Goal: Information Seeking & Learning: Learn about a topic

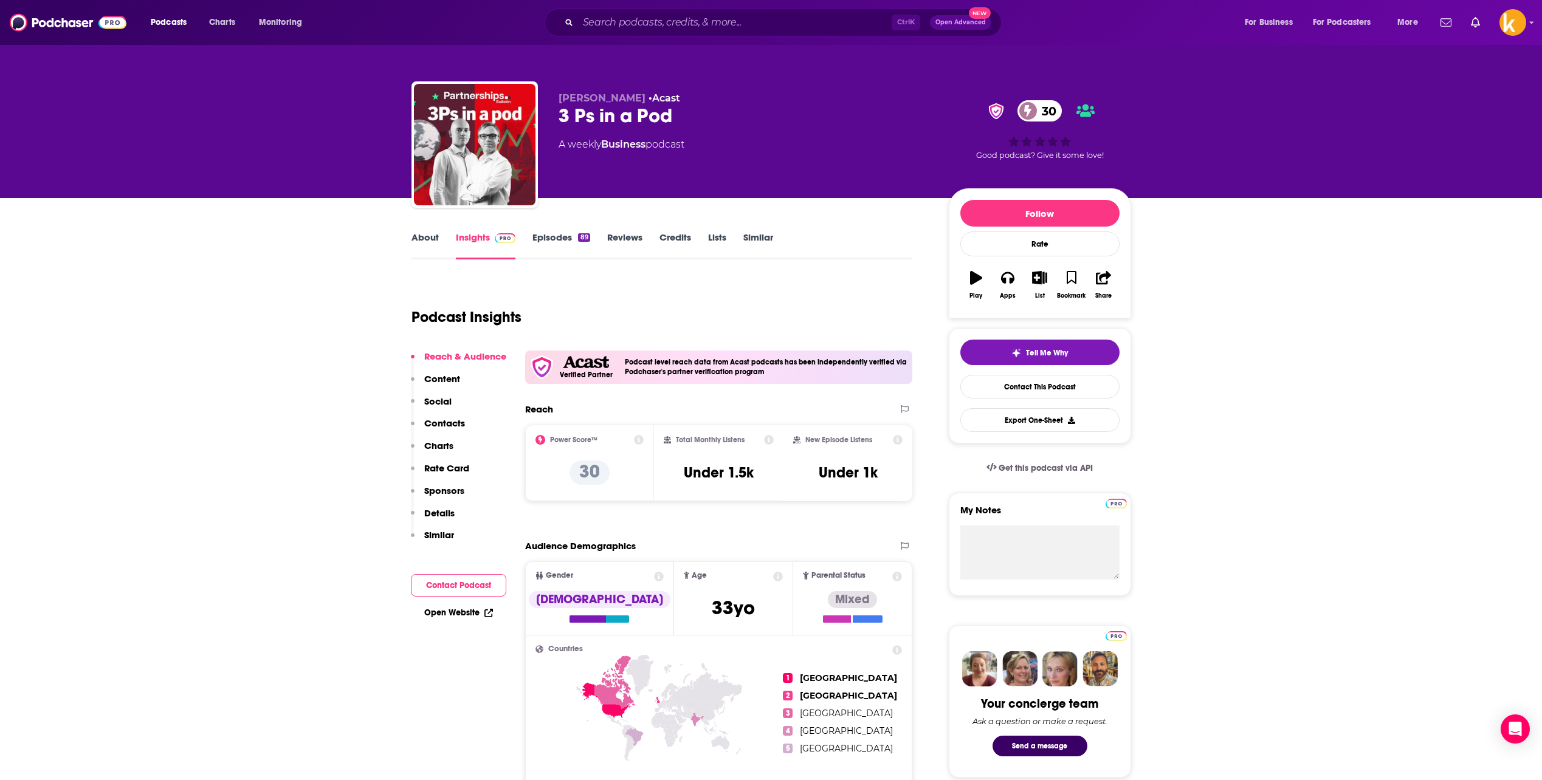
click at [543, 241] on link "Episodes 89" at bounding box center [560, 246] width 57 height 28
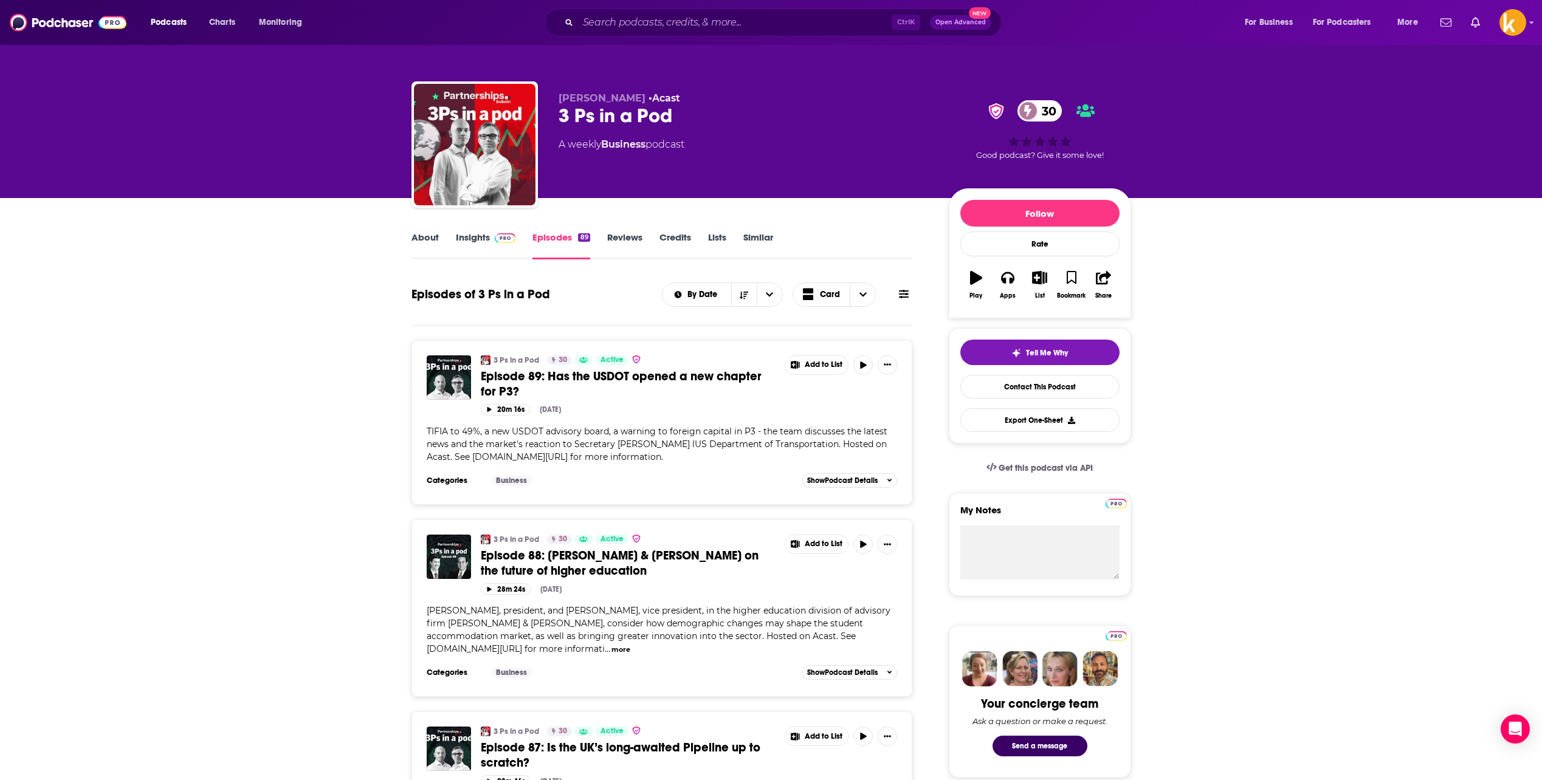
click at [428, 244] on link "About" at bounding box center [425, 246] width 27 height 28
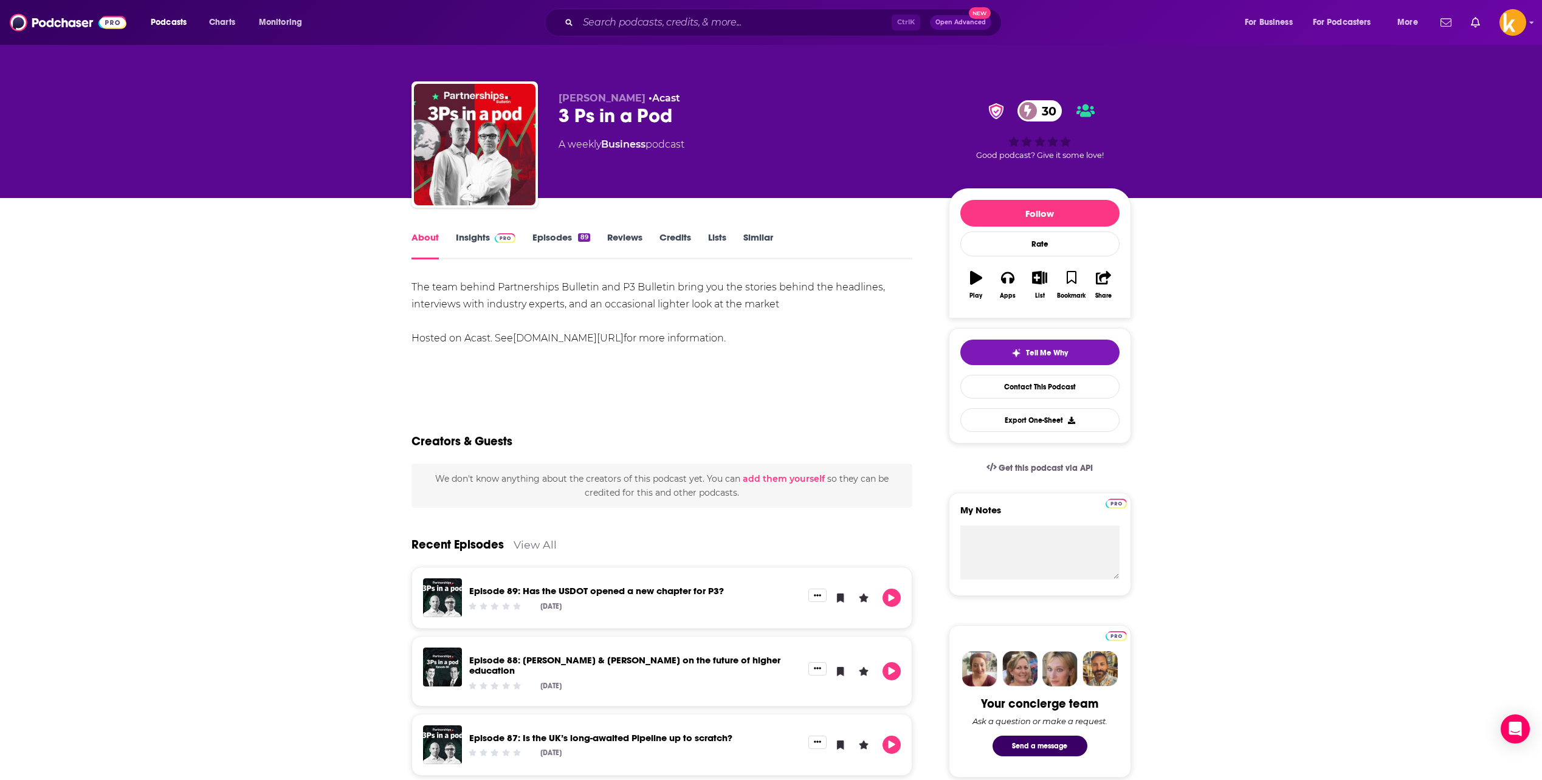
click at [632, 596] on div "Episode 89: Has the USDOT opened a new chapter for P3?" at bounding box center [635, 593] width 332 height 14
click at [632, 588] on link "Episode 89: Has the USDOT opened a new chapter for P3?" at bounding box center [596, 591] width 255 height 12
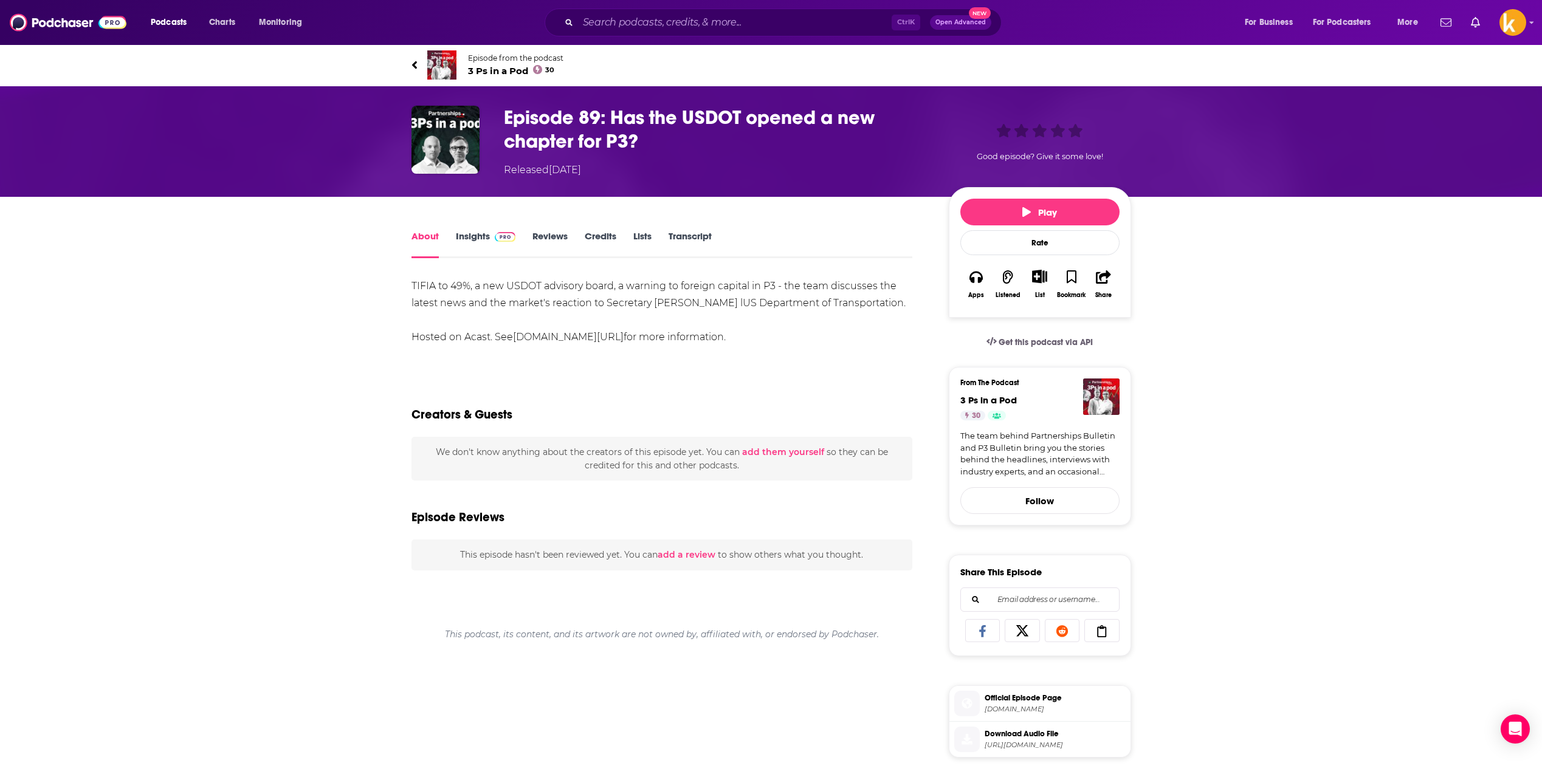
click at [464, 232] on link "Insights" at bounding box center [486, 244] width 60 height 28
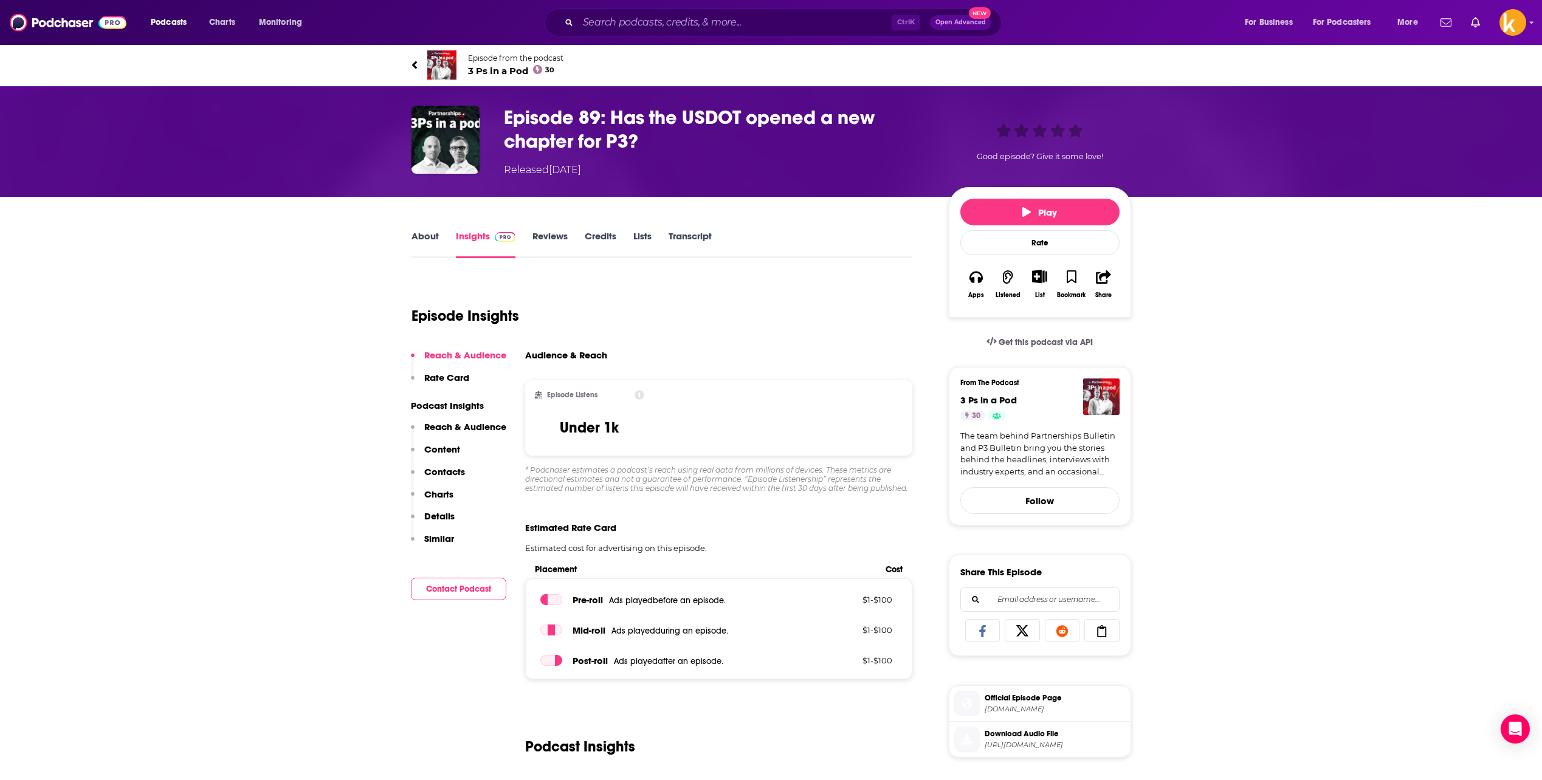
click at [421, 63] on link "Episode from the podcast 3 Ps in a Pod 30" at bounding box center [592, 64] width 360 height 29
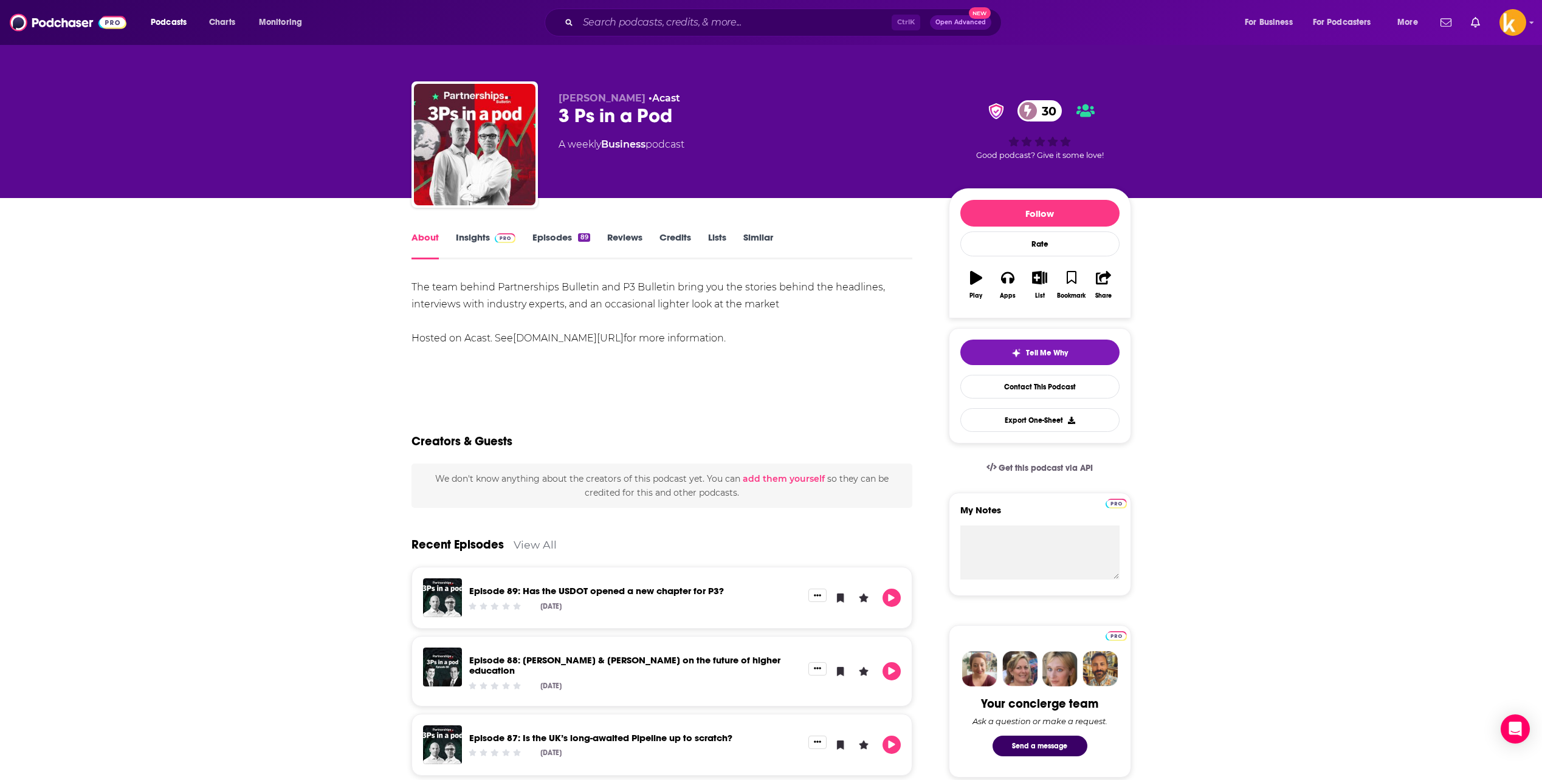
click at [474, 238] on link "Insights" at bounding box center [486, 246] width 60 height 28
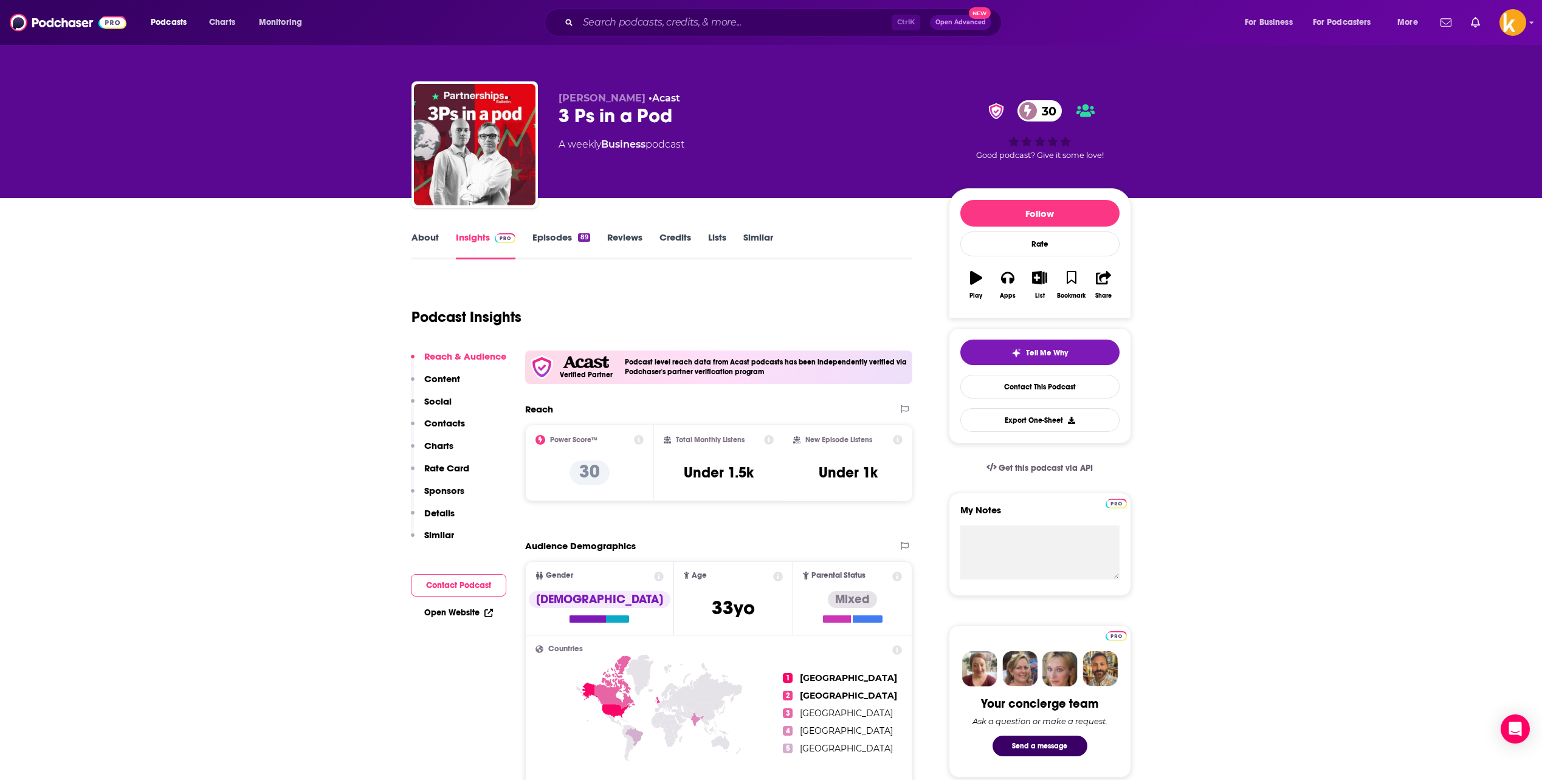
click at [429, 242] on link "About" at bounding box center [425, 246] width 27 height 28
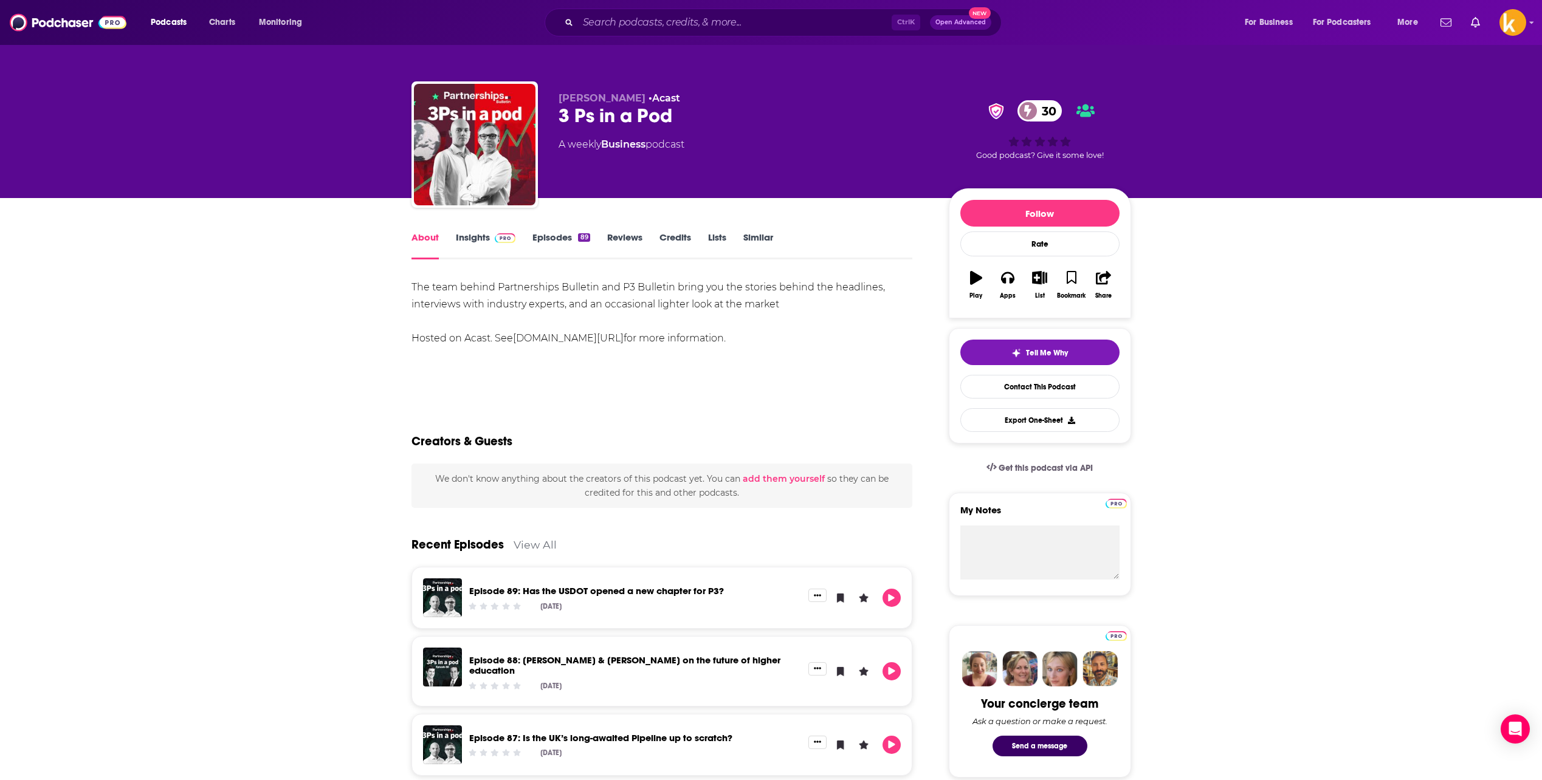
click at [545, 243] on link "Episodes 89" at bounding box center [560, 246] width 57 height 28
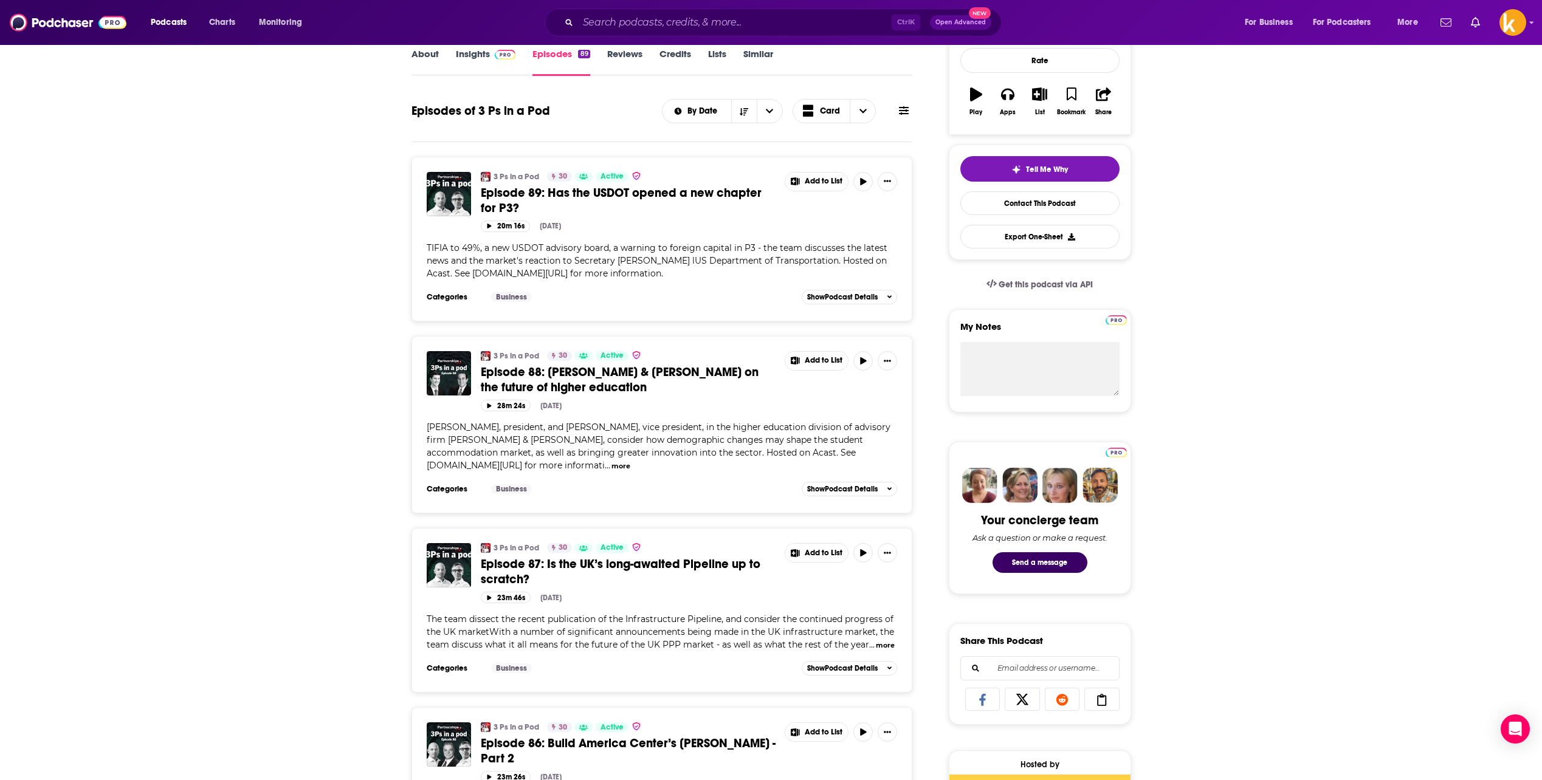
scroll to position [243, 0]
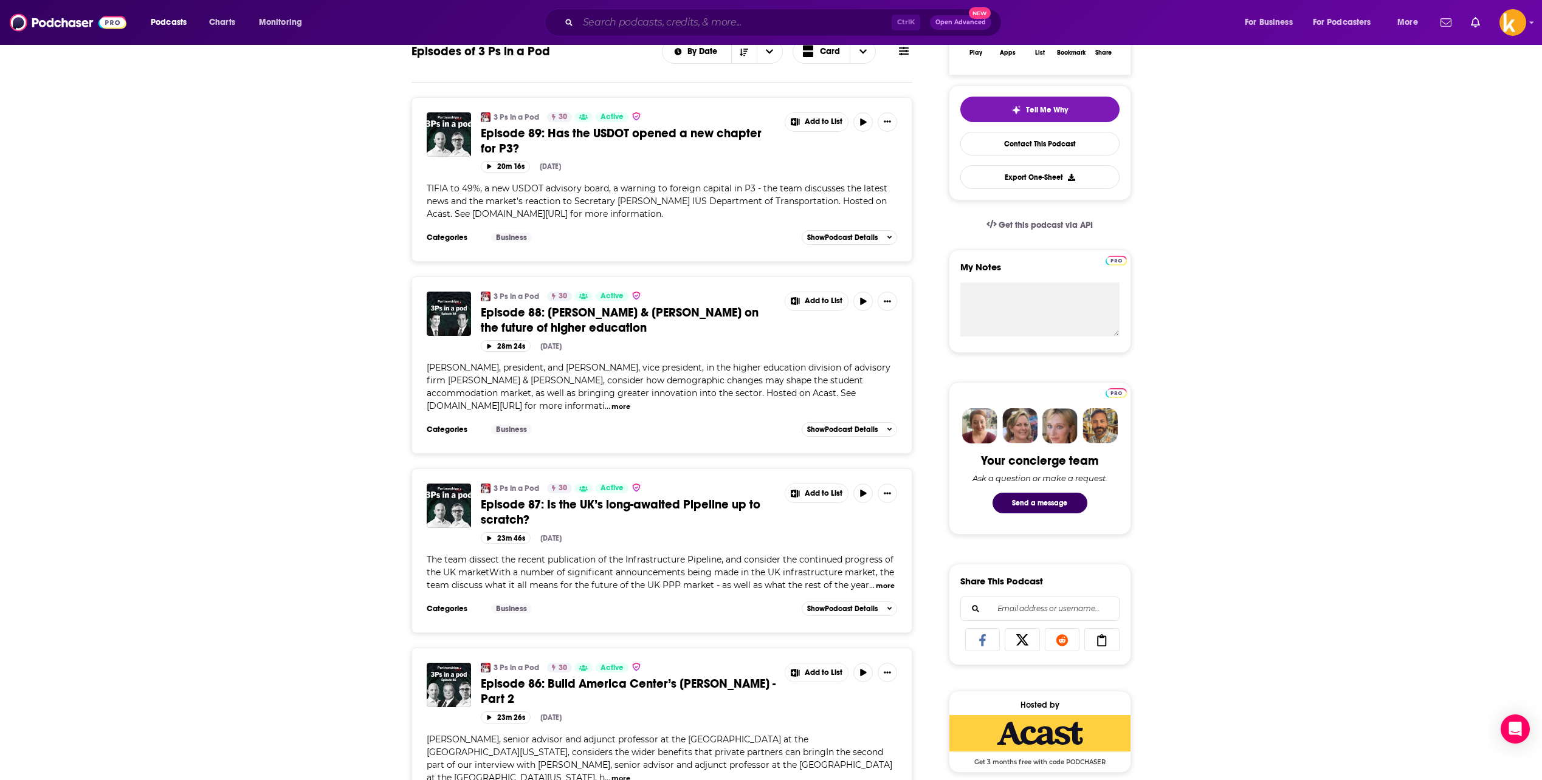
click at [634, 20] on input "Search podcasts, credits, & more..." at bounding box center [735, 22] width 314 height 19
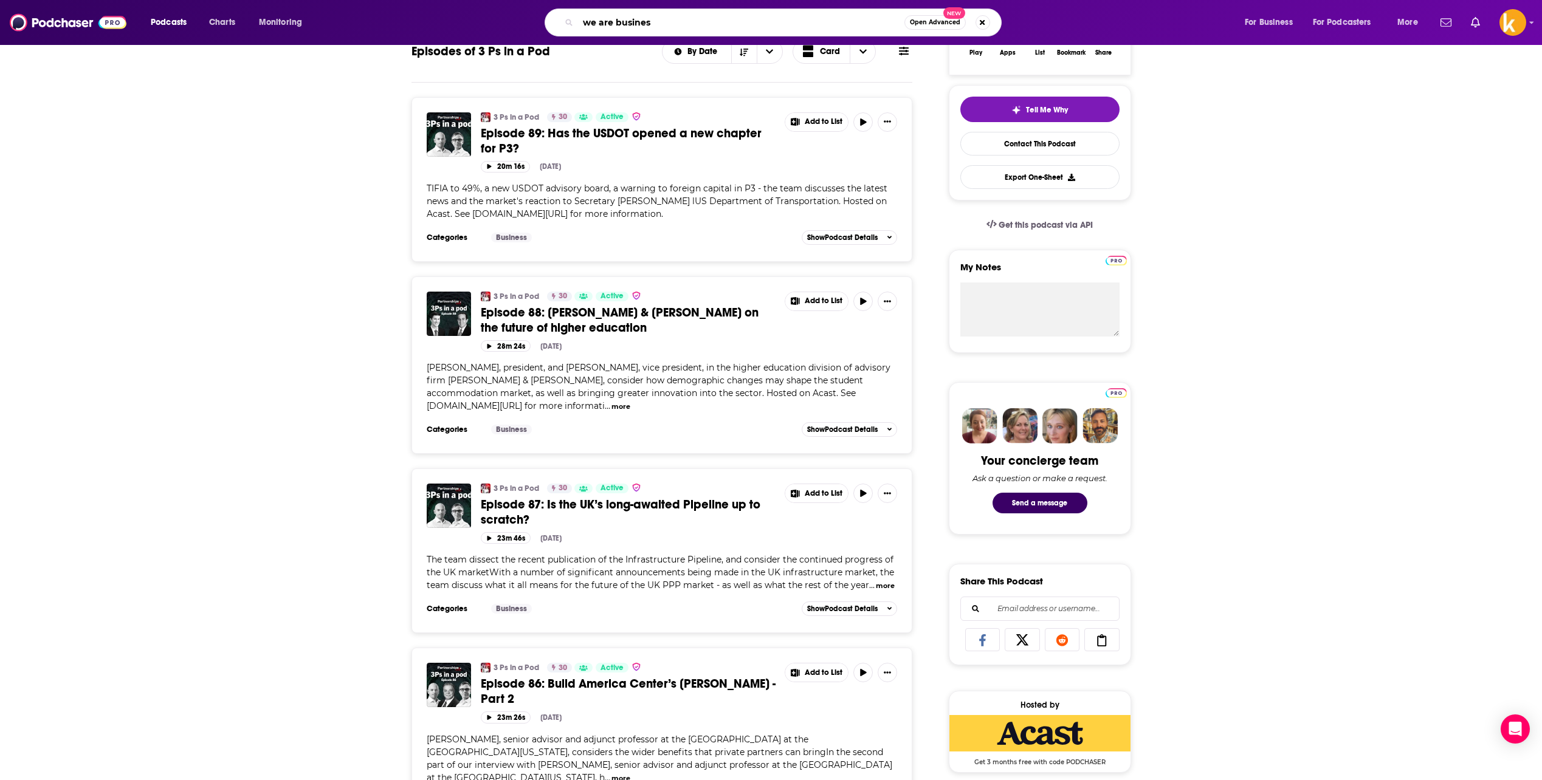
type input "we are business"
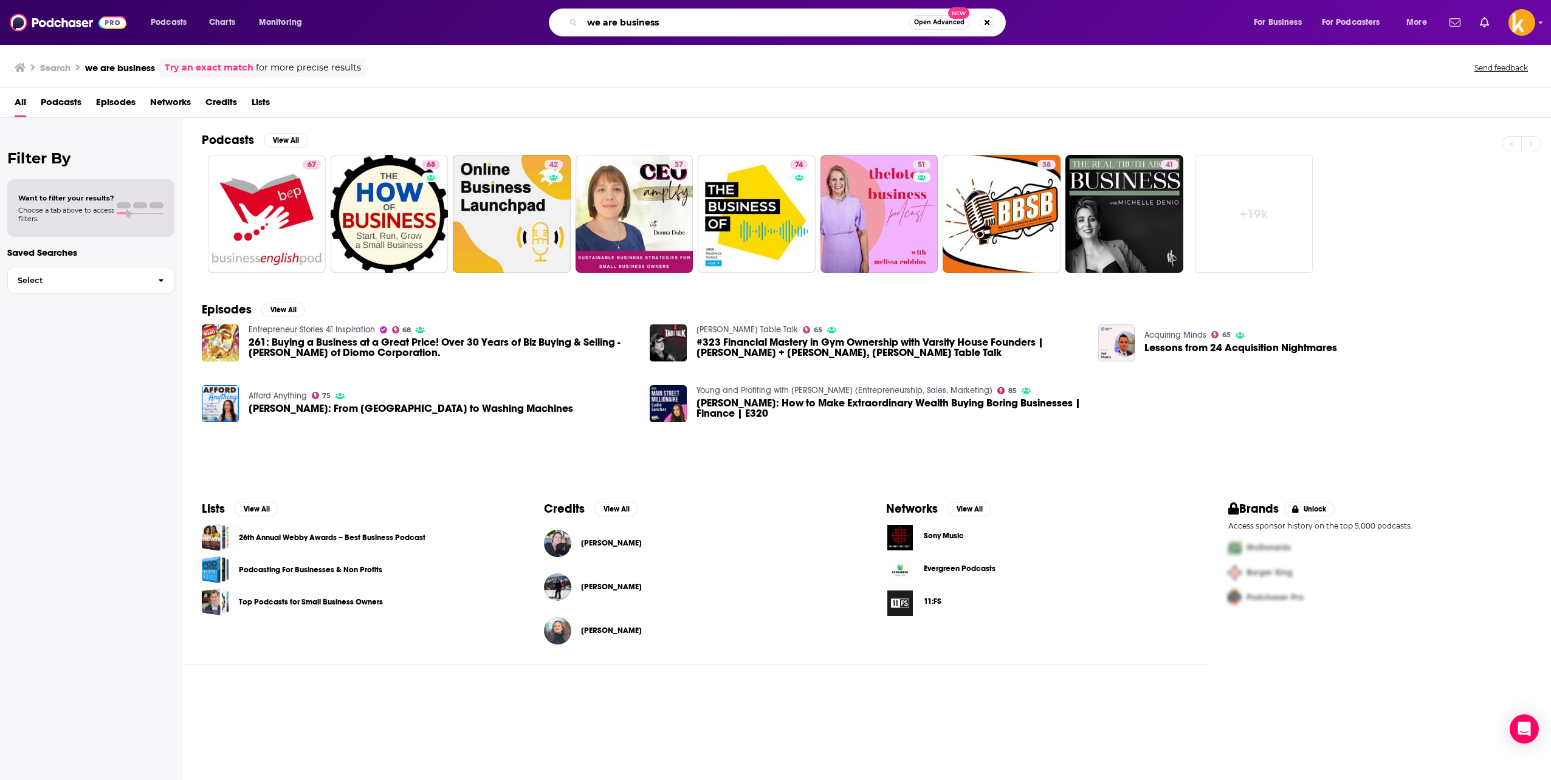
click at [702, 26] on input "we are business" at bounding box center [745, 22] width 326 height 19
click at [642, 30] on input "we are business" at bounding box center [745, 22] width 326 height 19
click at [640, 33] on div "we are business Open Advanced New" at bounding box center [777, 23] width 457 height 28
type input "fredericksburg regional chamber"
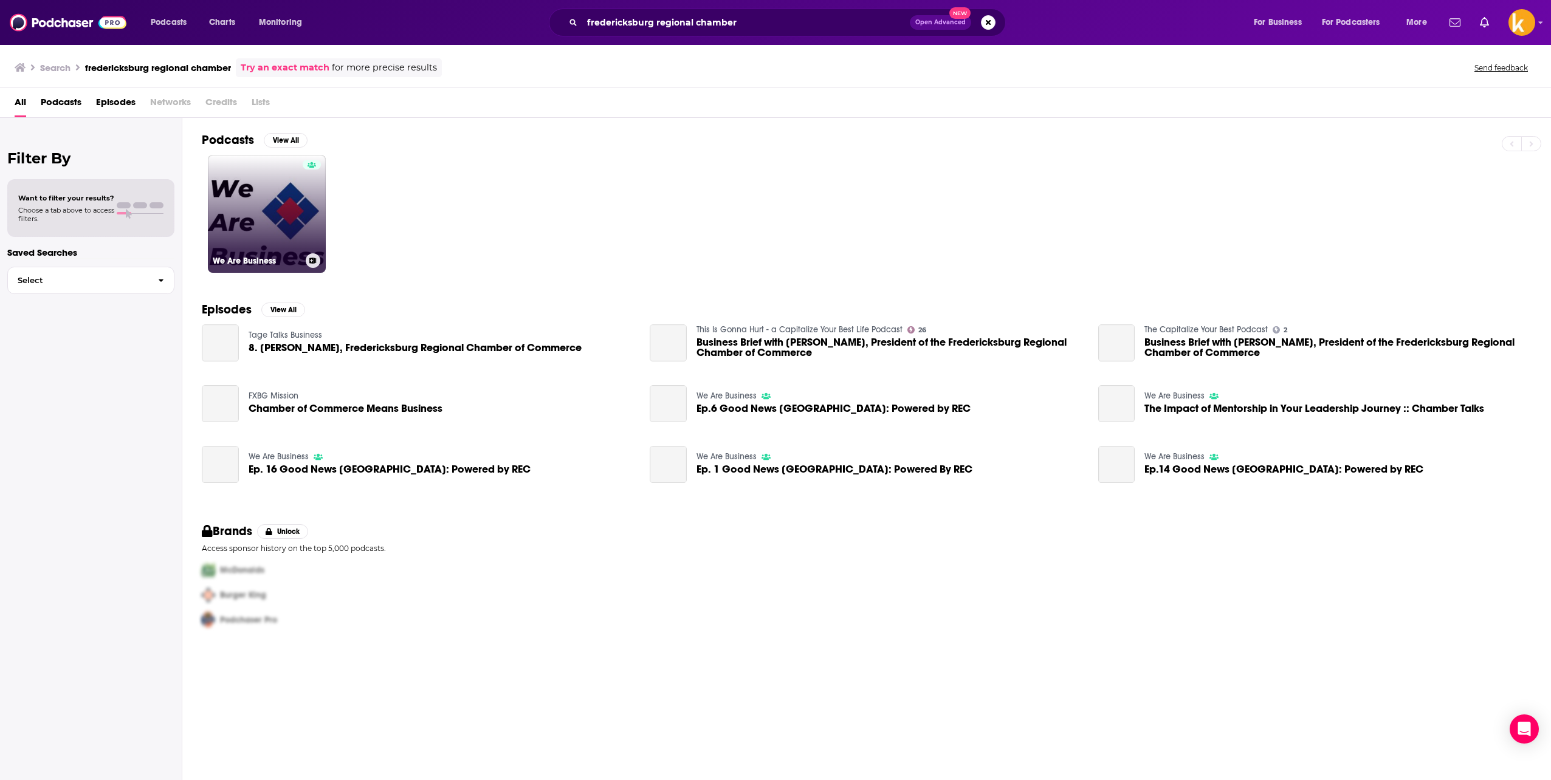
click at [303, 210] on div at bounding box center [312, 207] width 18 height 94
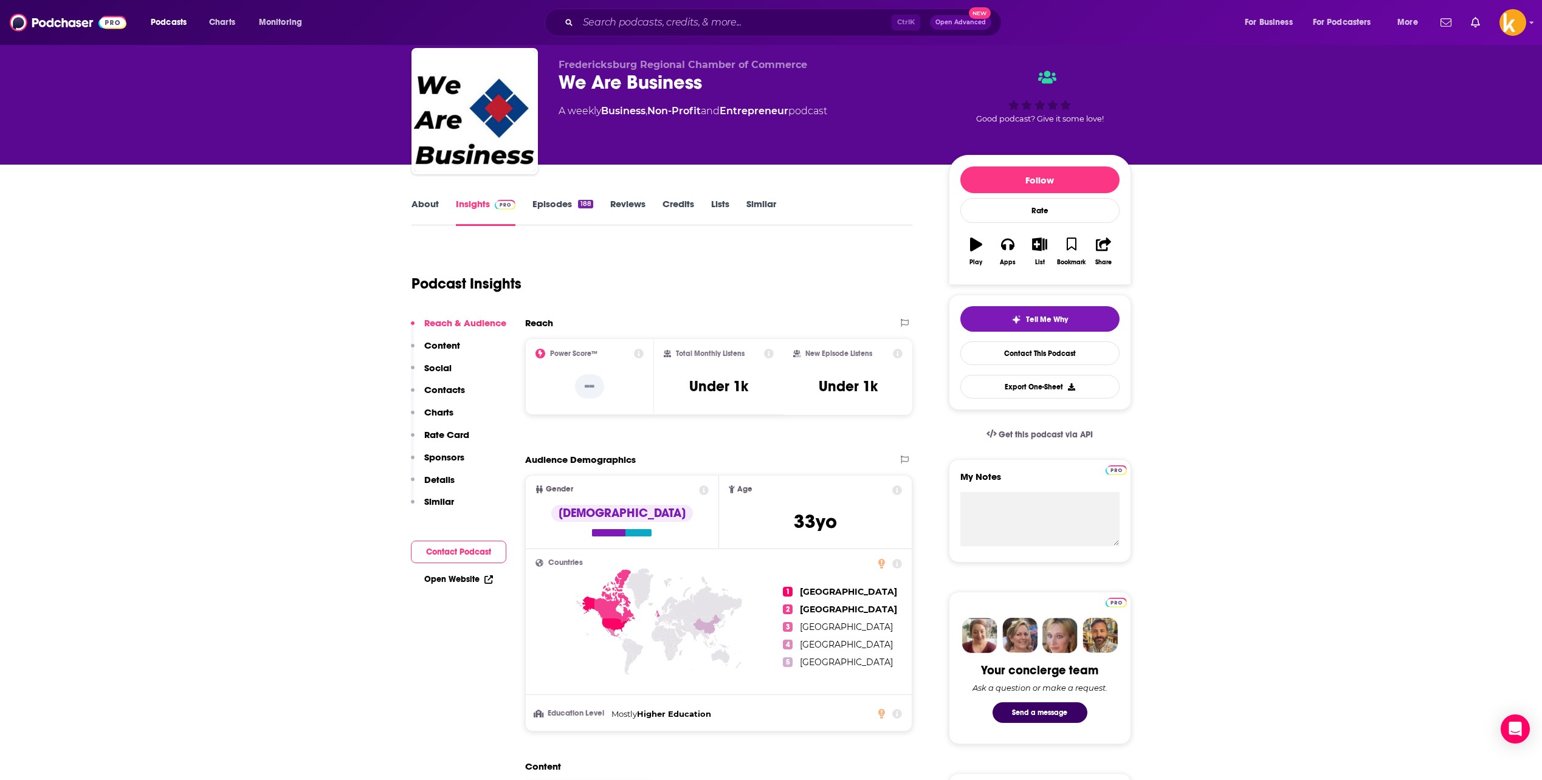
scroll to position [61, 0]
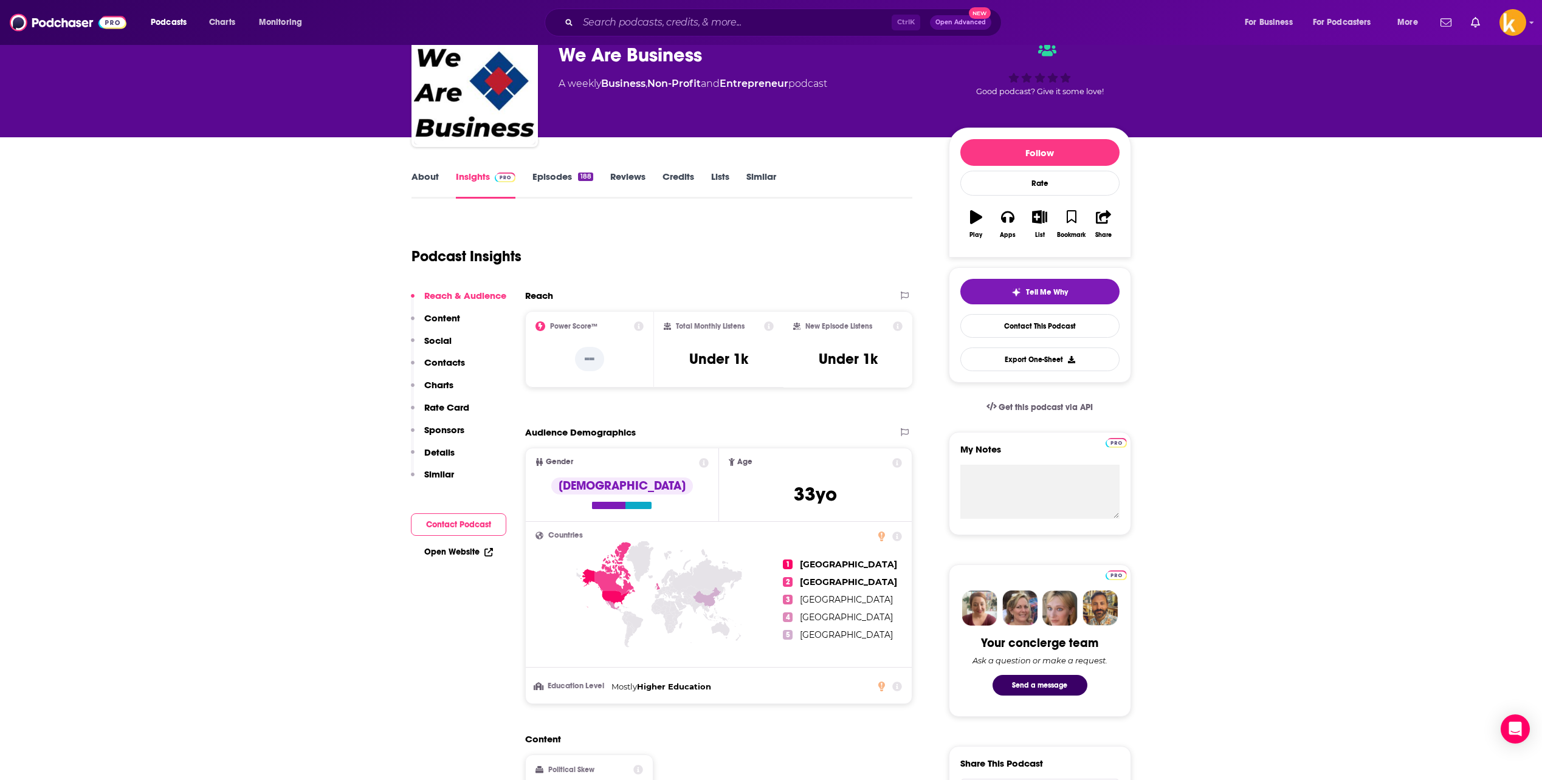
click at [431, 181] on link "About" at bounding box center [425, 185] width 27 height 28
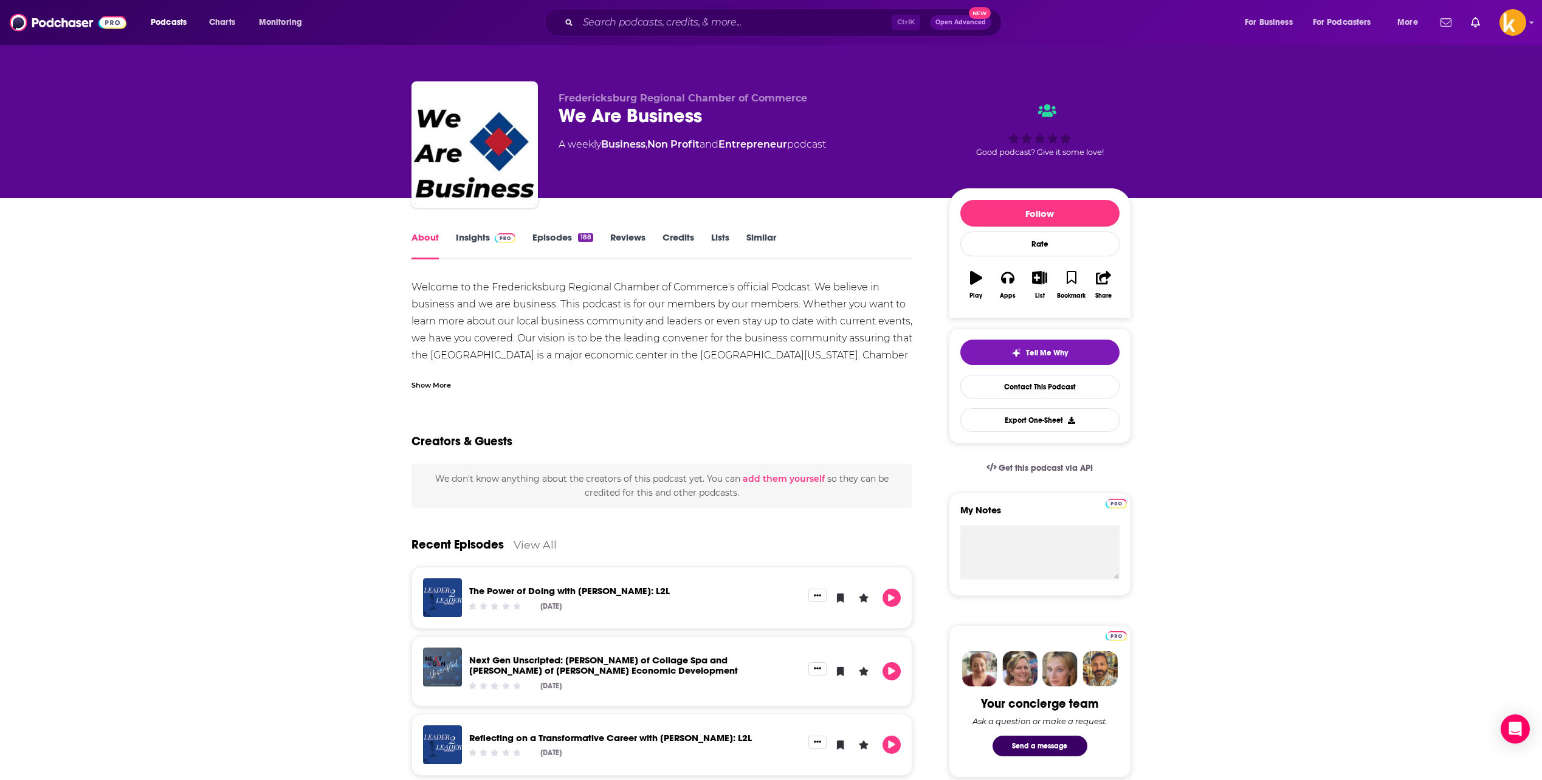
click at [499, 238] on img at bounding box center [505, 238] width 21 height 10
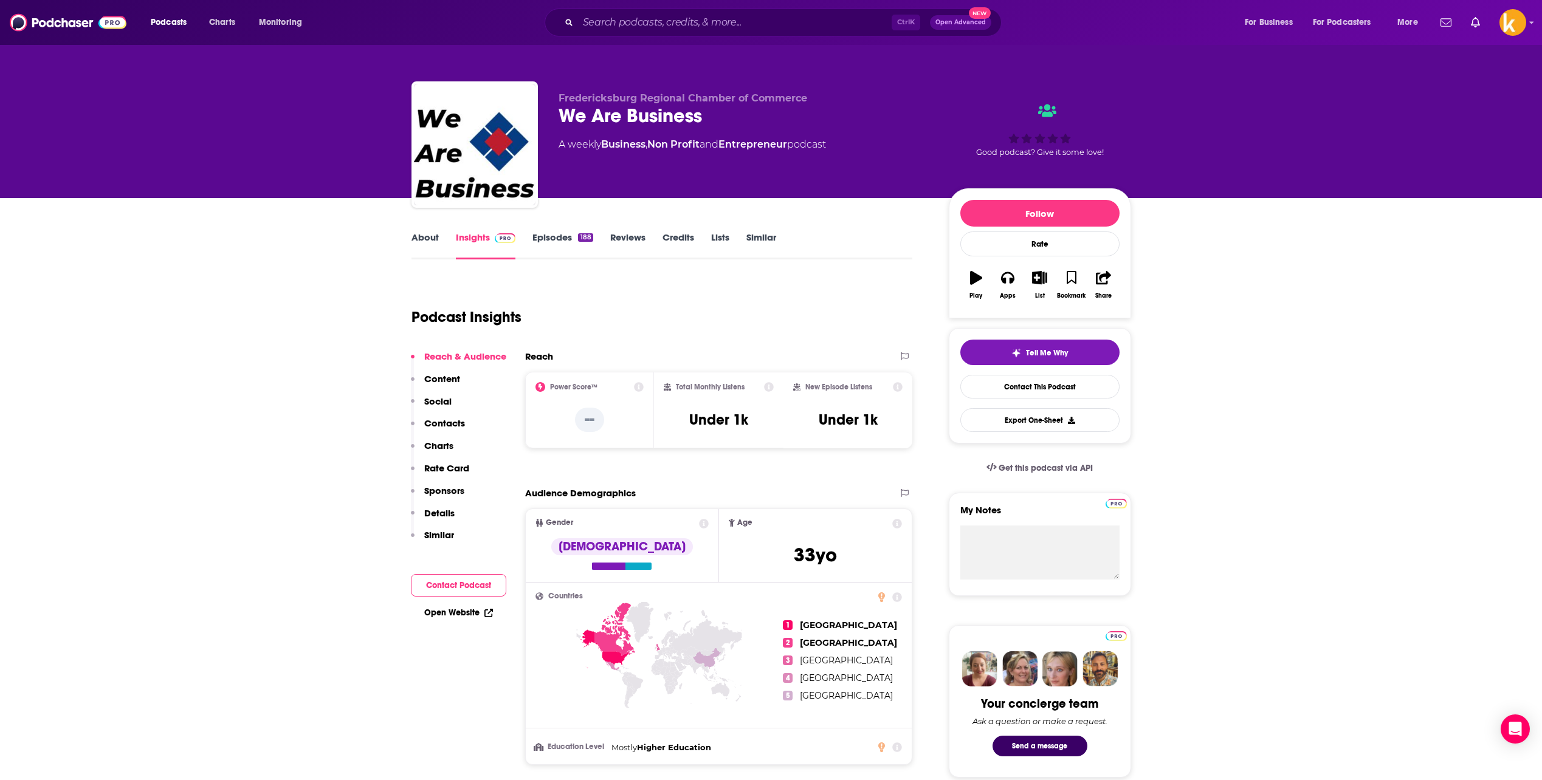
click at [562, 246] on link "Episodes 188" at bounding box center [562, 246] width 60 height 28
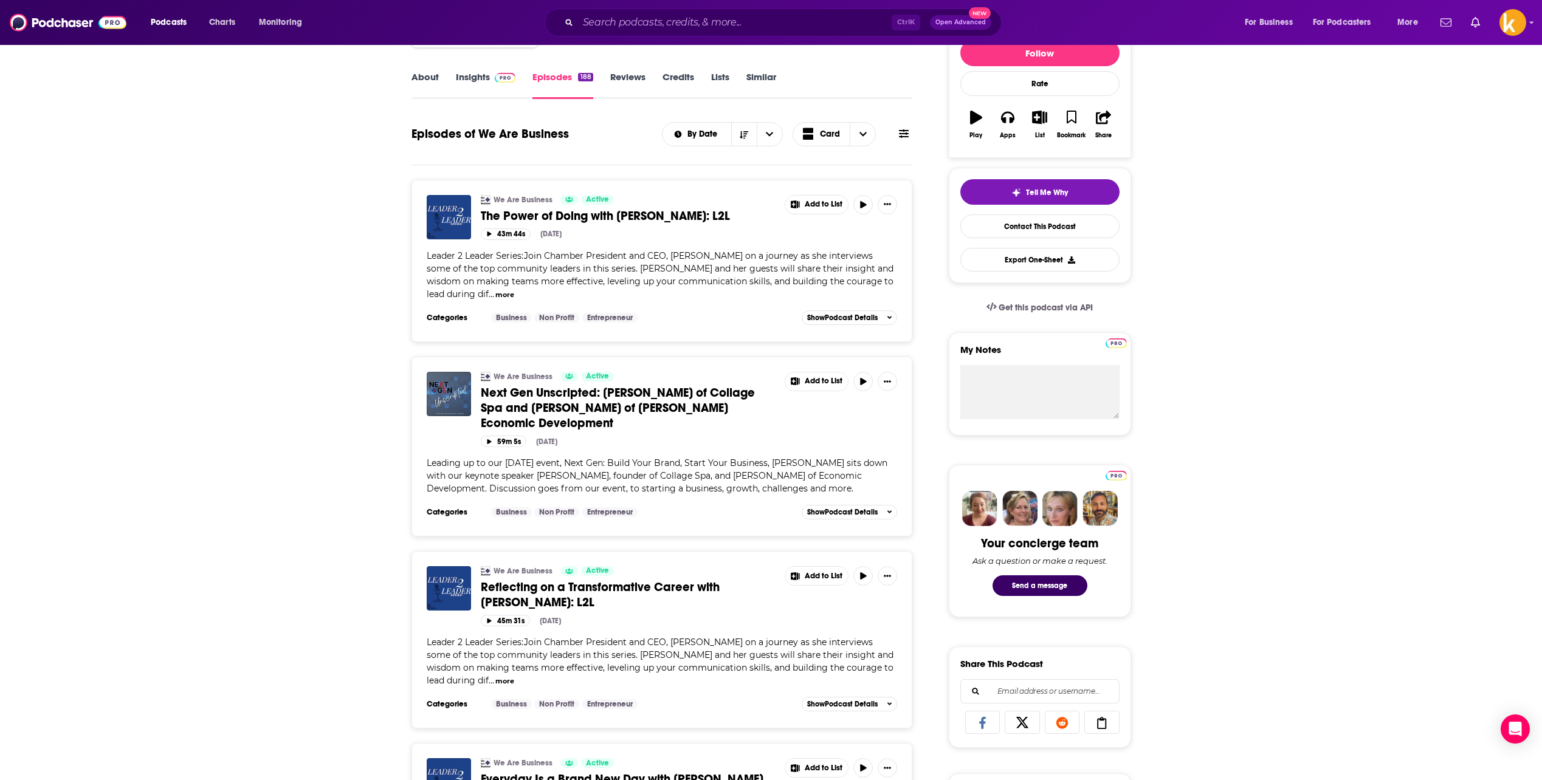
scroll to position [182, 0]
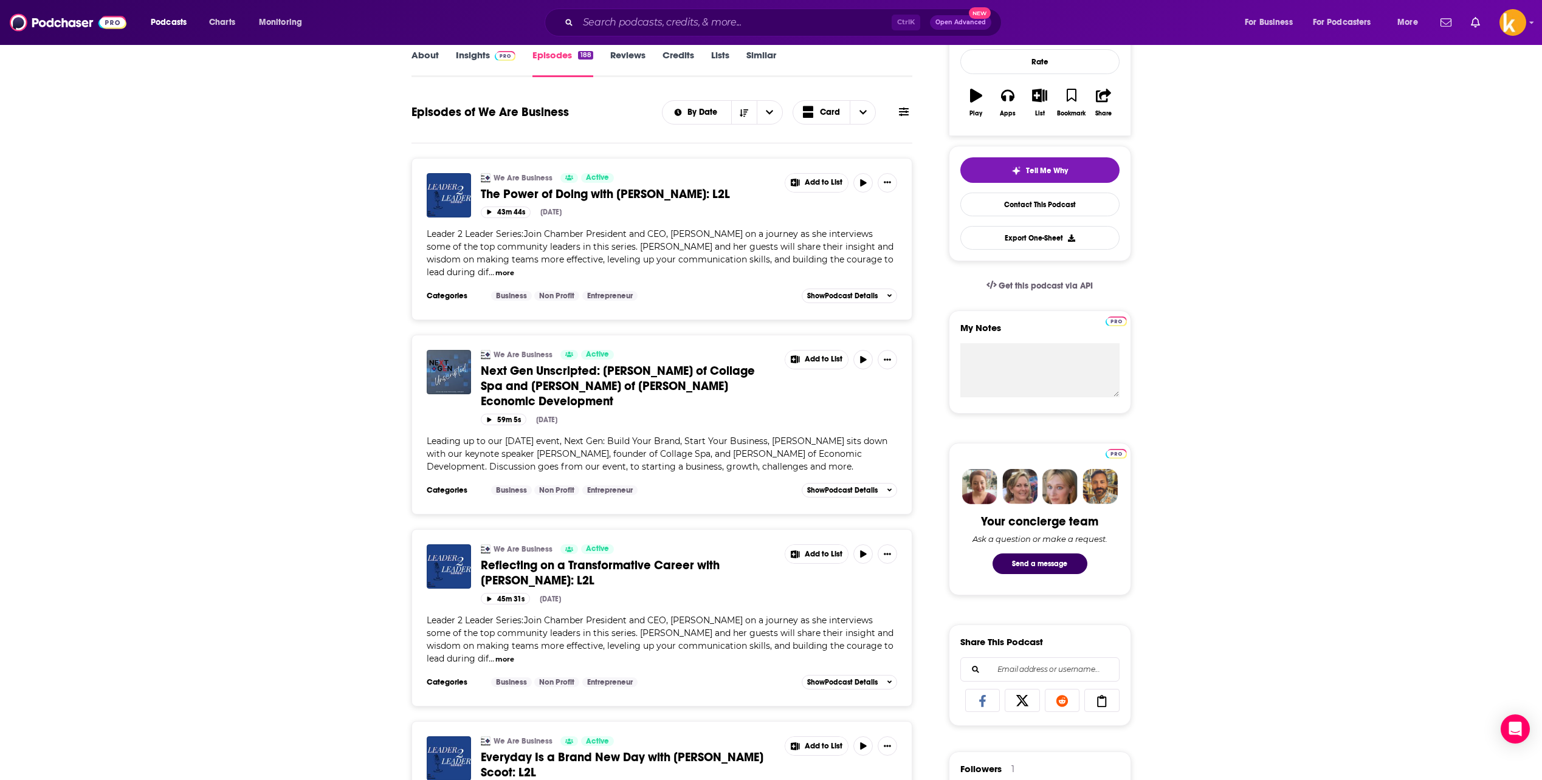
click at [532, 192] on span "The Power of Doing with [PERSON_NAME]: L2L" at bounding box center [605, 194] width 249 height 15
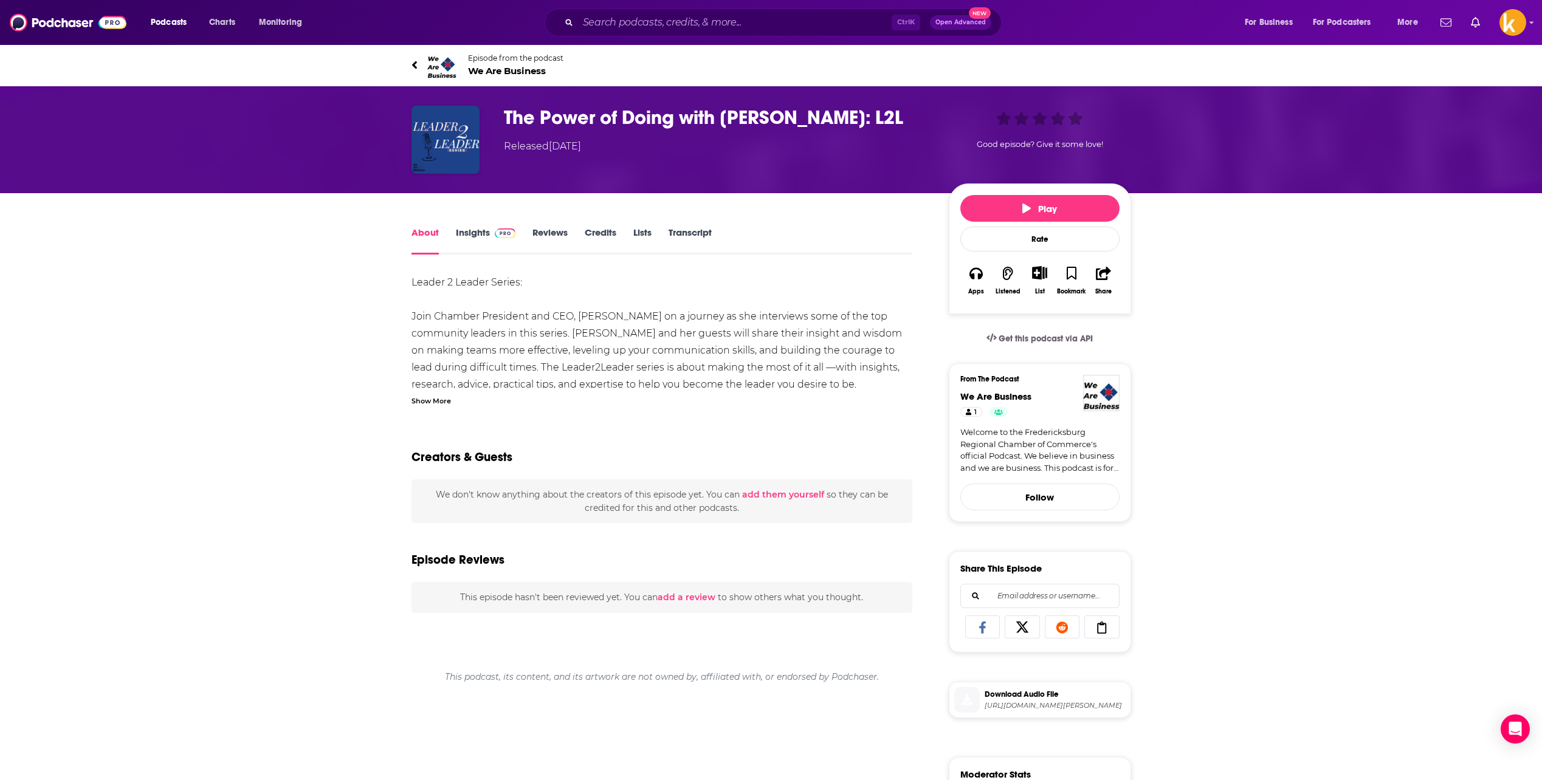
click at [416, 65] on icon at bounding box center [415, 65] width 6 height 12
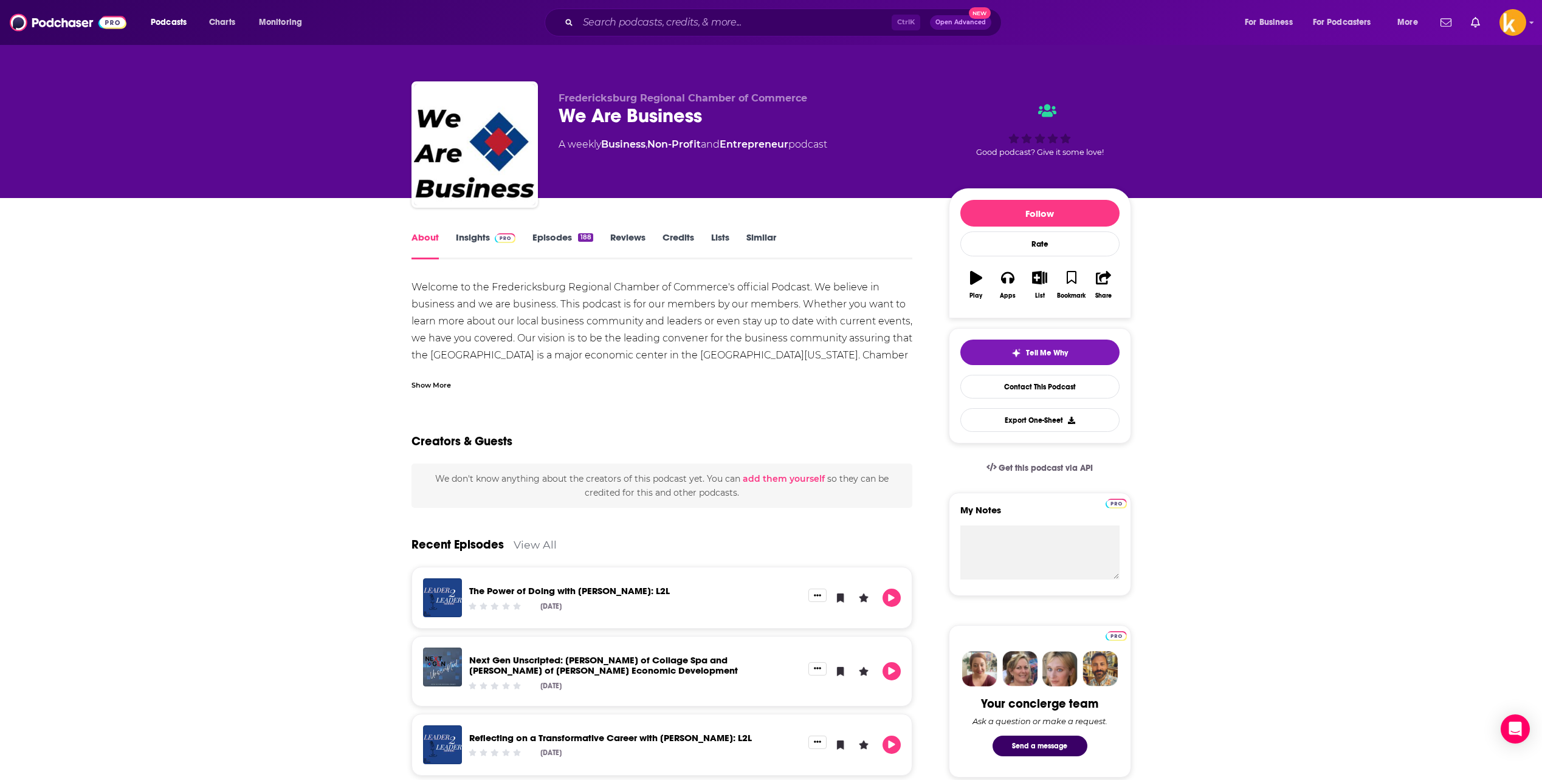
click at [602, 114] on div "We Are Business" at bounding box center [744, 116] width 371 height 24
click at [553, 246] on link "Episodes 188" at bounding box center [562, 246] width 60 height 28
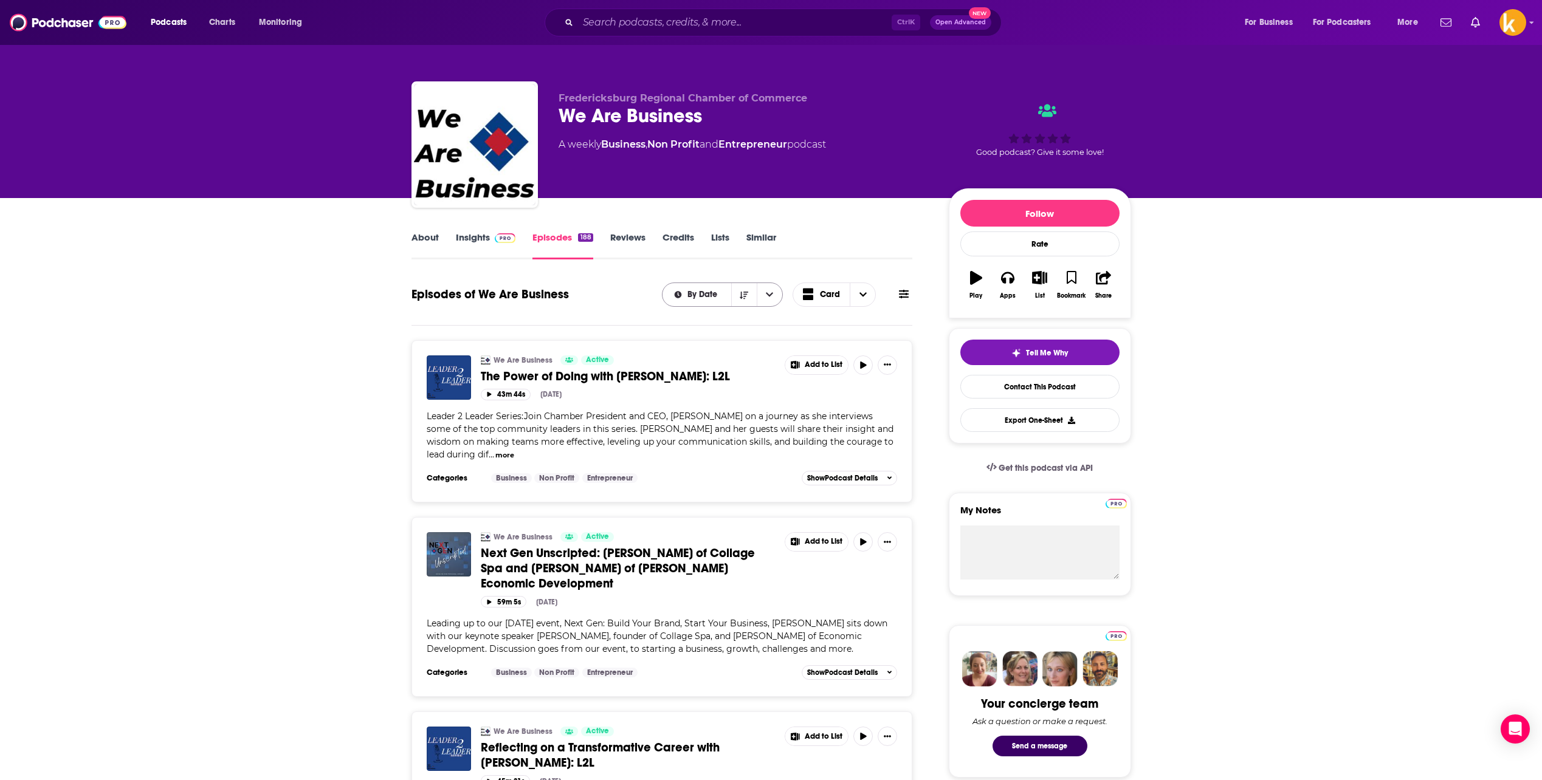
click at [773, 298] on icon "open menu" at bounding box center [769, 295] width 7 height 9
click at [772, 298] on icon "close menu" at bounding box center [769, 295] width 7 height 9
drag, startPoint x: 892, startPoint y: 292, endPoint x: 898, endPoint y: 294, distance: 6.3
click at [898, 294] on div "By Date Card" at bounding box center [787, 295] width 250 height 24
click at [899, 295] on button at bounding box center [903, 294] width 17 height 13
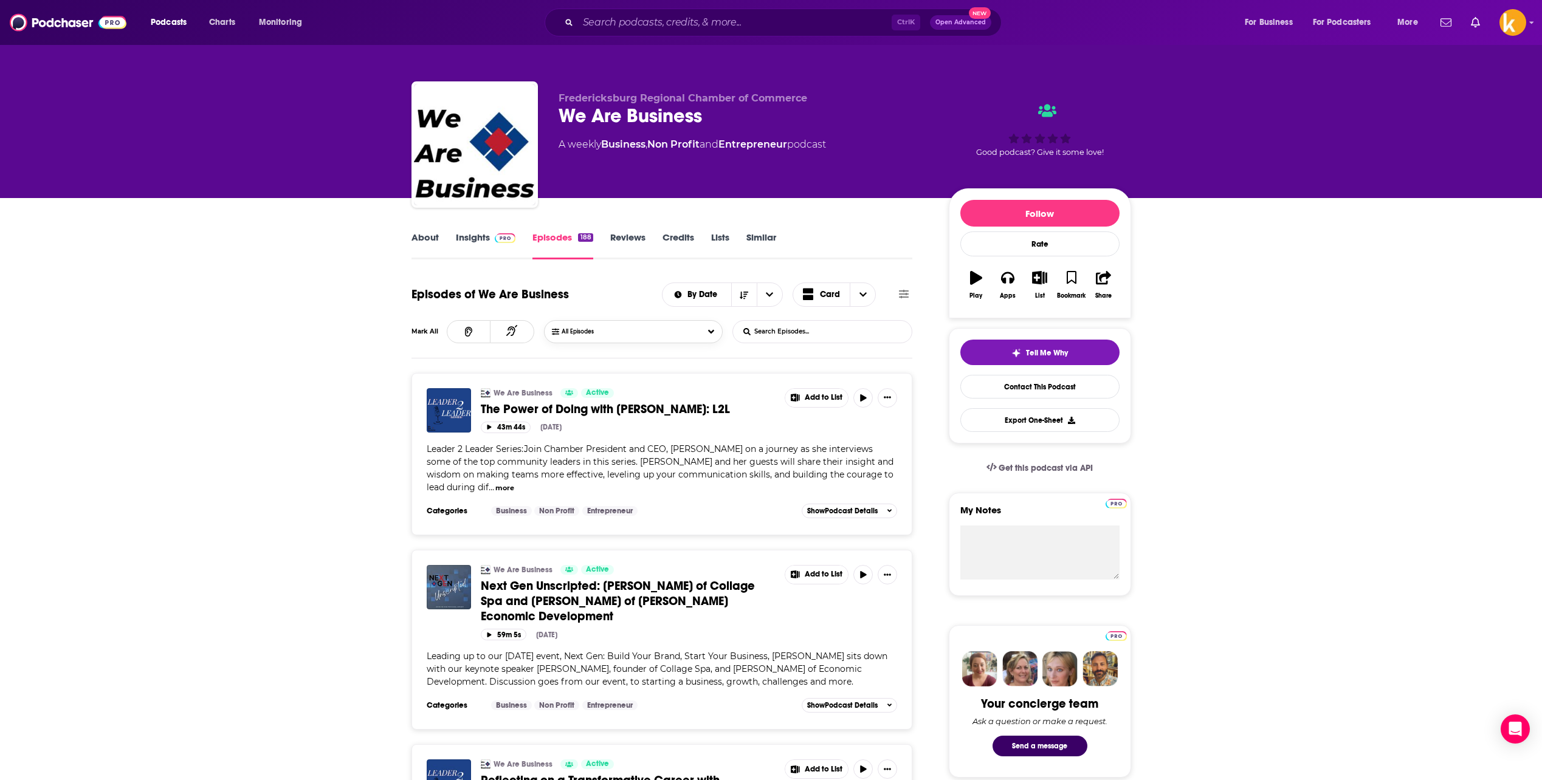
click at [681, 339] on button "All Episodes" at bounding box center [633, 331] width 179 height 23
